Goal: Information Seeking & Learning: Find specific page/section

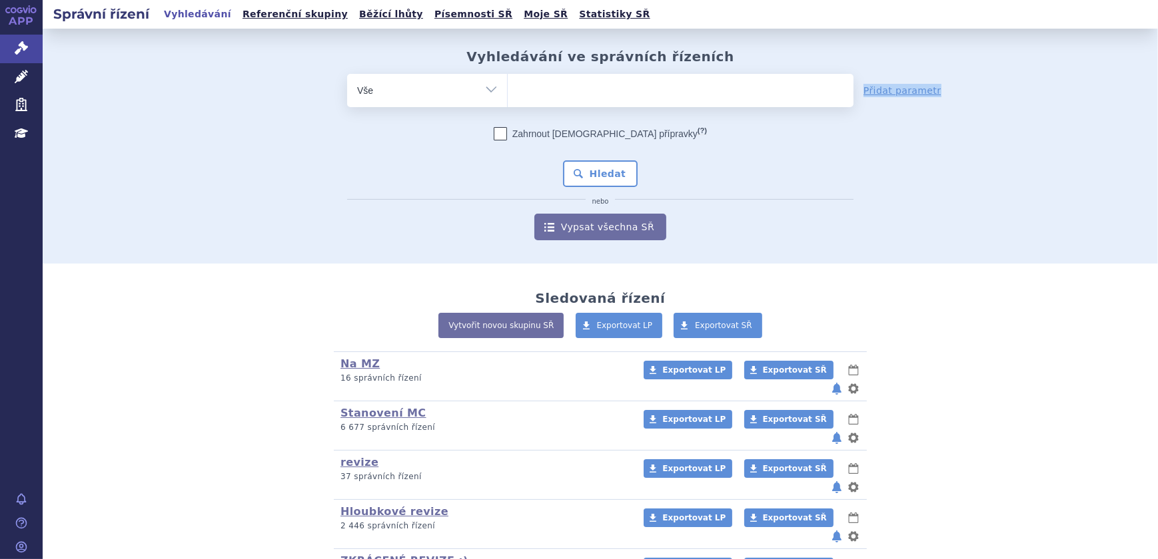
drag, startPoint x: 593, startPoint y: 111, endPoint x: 595, endPoint y: 100, distance: 11.5
click at [595, 100] on form "odstranit Vše Spisová značka Typ SŘ (?) Hledat" at bounding box center [600, 157] width 506 height 167
drag, startPoint x: 595, startPoint y: 100, endPoint x: 553, endPoint y: 94, distance: 42.4
click at [553, 94] on ul at bounding box center [681, 88] width 346 height 28
click at [508, 94] on select at bounding box center [507, 89] width 1 height 33
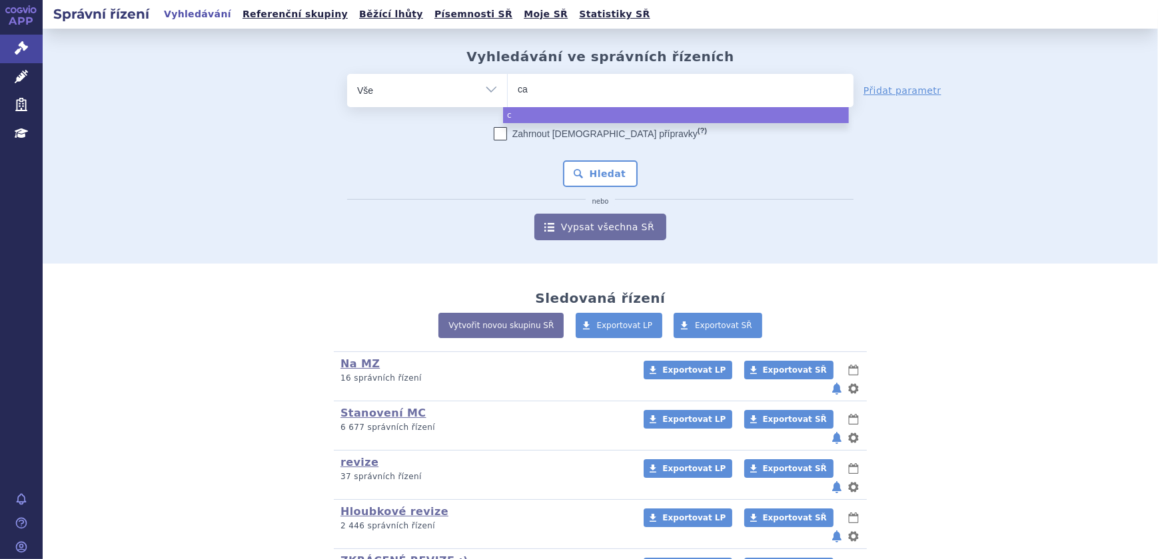
type input "cap"
type input "capva"
type input "capvax"
type input "capvaxiv"
type input "capvaxive"
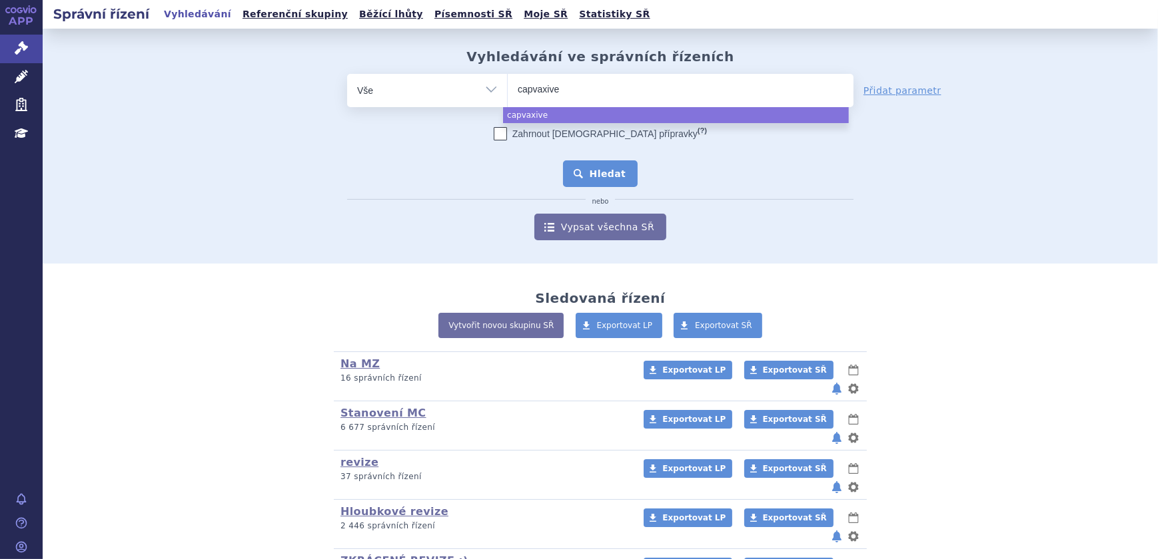
select select "capvaxive"
click at [621, 172] on button "Hledat" at bounding box center [600, 174] width 75 height 27
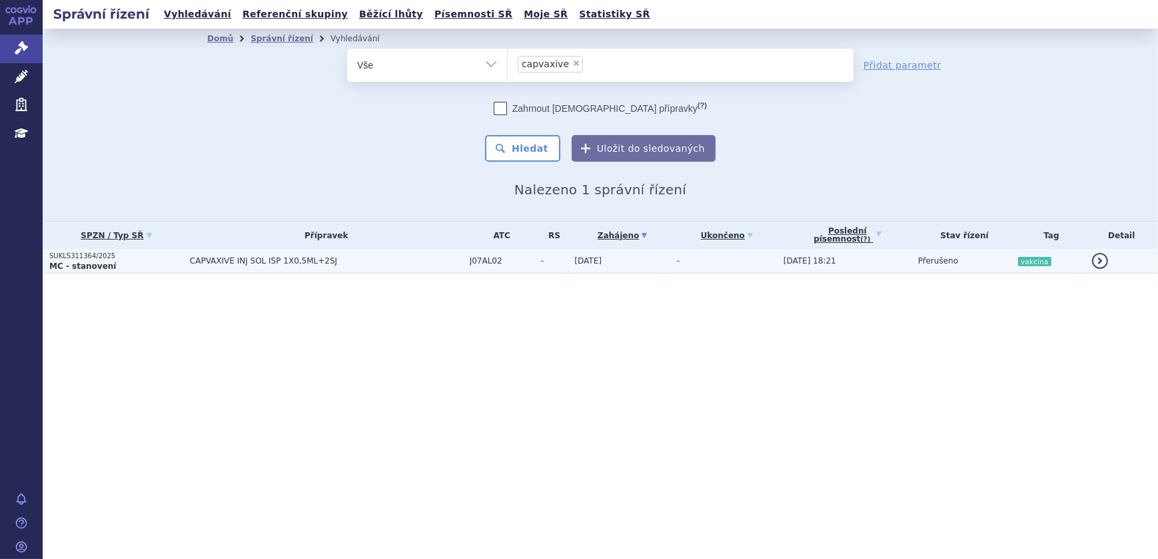
click at [669, 266] on td "[DATE]" at bounding box center [618, 261] width 102 height 25
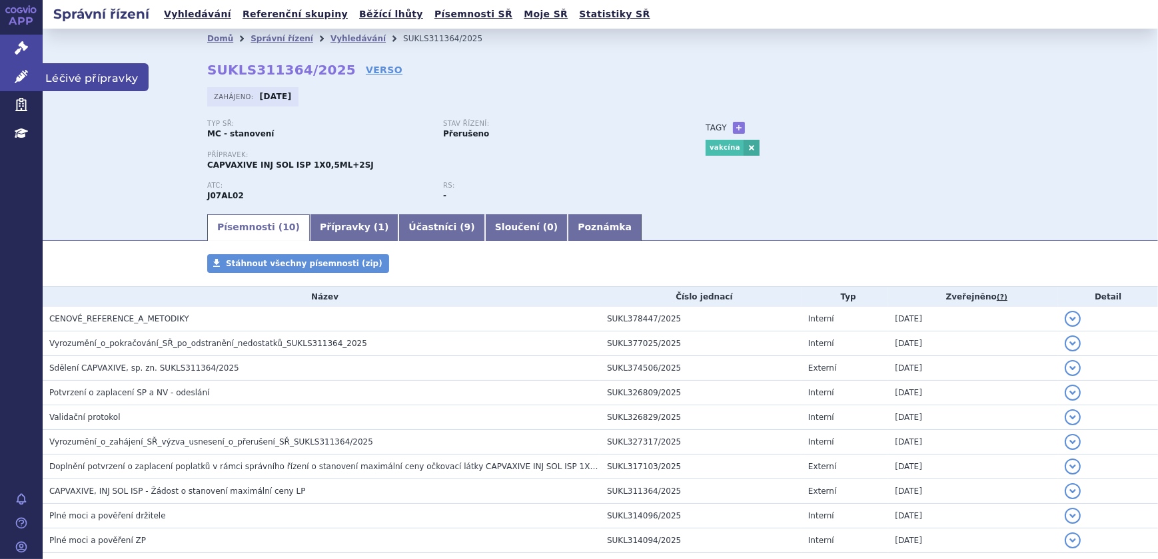
click at [23, 74] on icon at bounding box center [21, 76] width 13 height 13
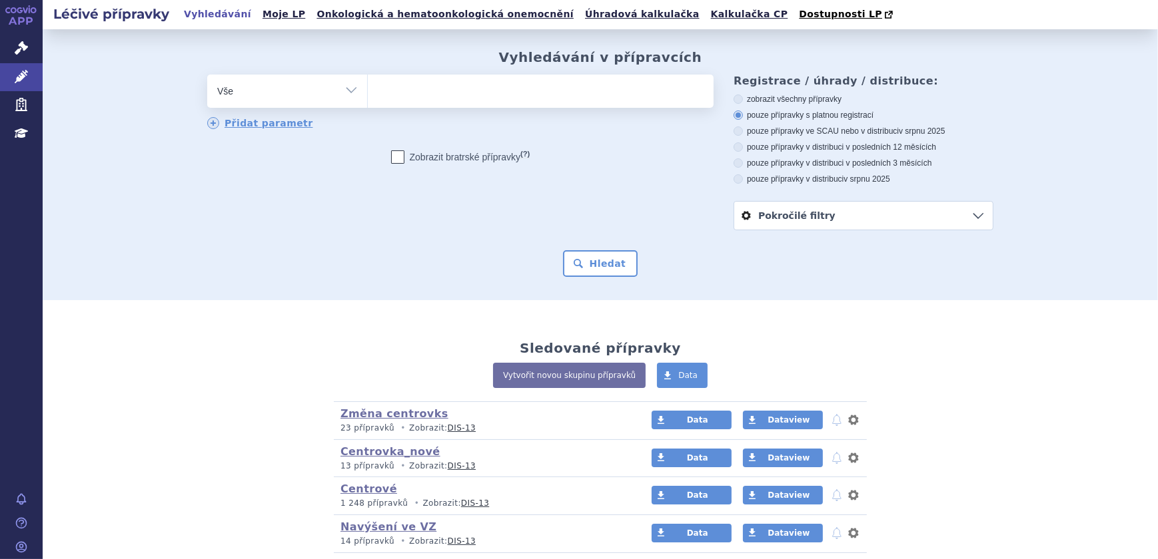
select select "filter-atc-group"
click at [207, 75] on select "Vše Přípravek/SUKL kód MAH VPOIS ATC/Aktivní látka Léková forma Síla" at bounding box center [287, 90] width 160 height 30
click at [410, 100] on ul at bounding box center [541, 89] width 346 height 28
click at [368, 100] on select at bounding box center [367, 90] width 1 height 33
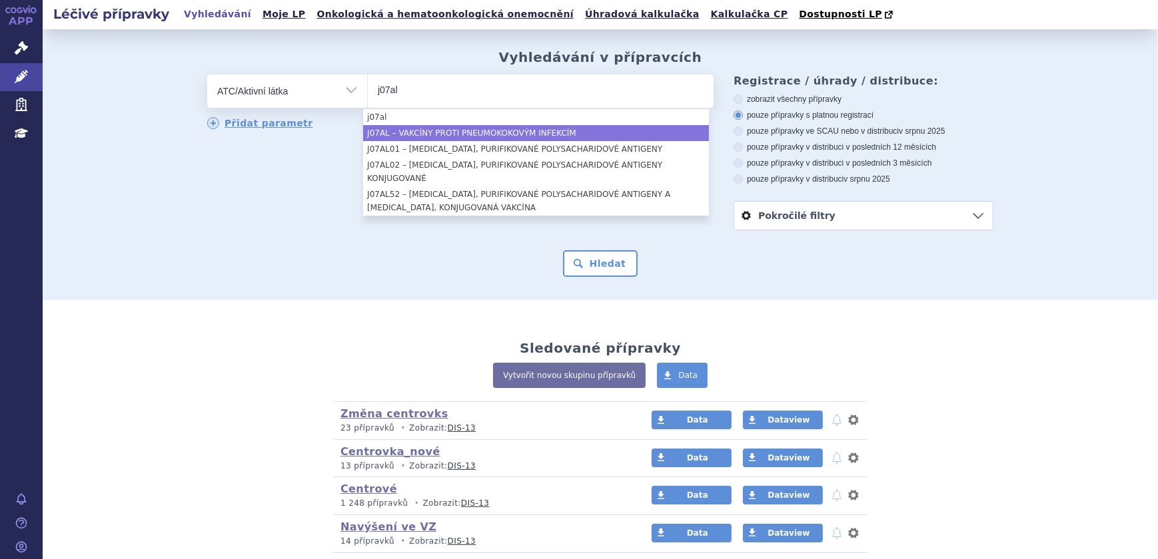
type input "j07al"
select select "J07AL"
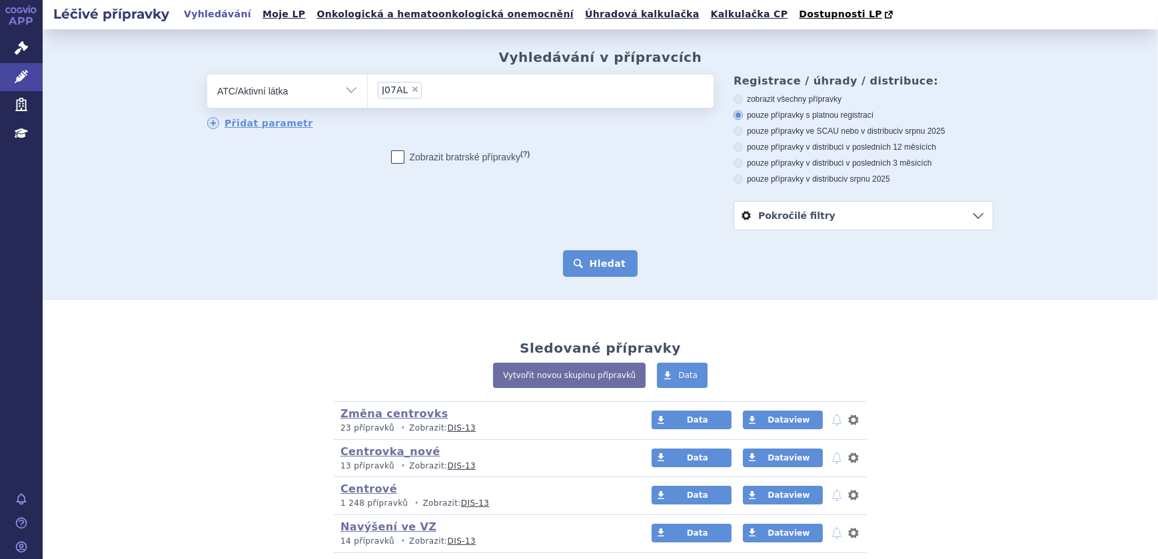
click at [605, 262] on button "Hledat" at bounding box center [600, 263] width 75 height 27
